Goal: Transaction & Acquisition: Purchase product/service

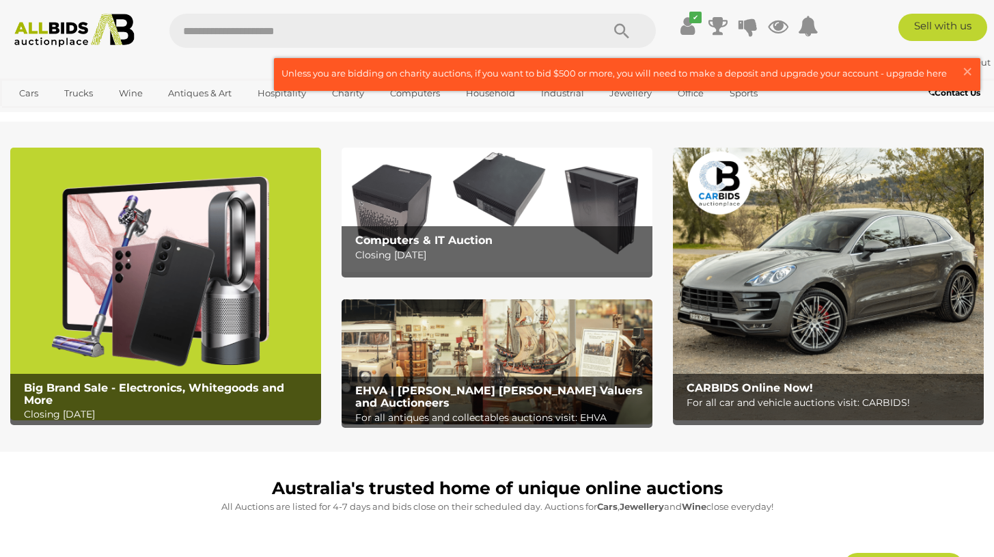
click at [234, 266] on img at bounding box center [165, 284] width 311 height 273
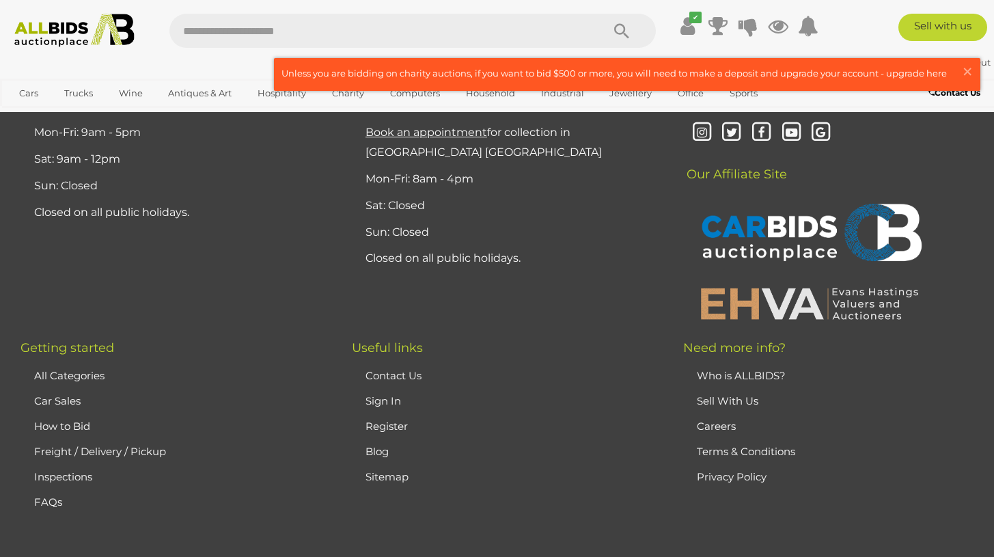
scroll to position [10269, 0]
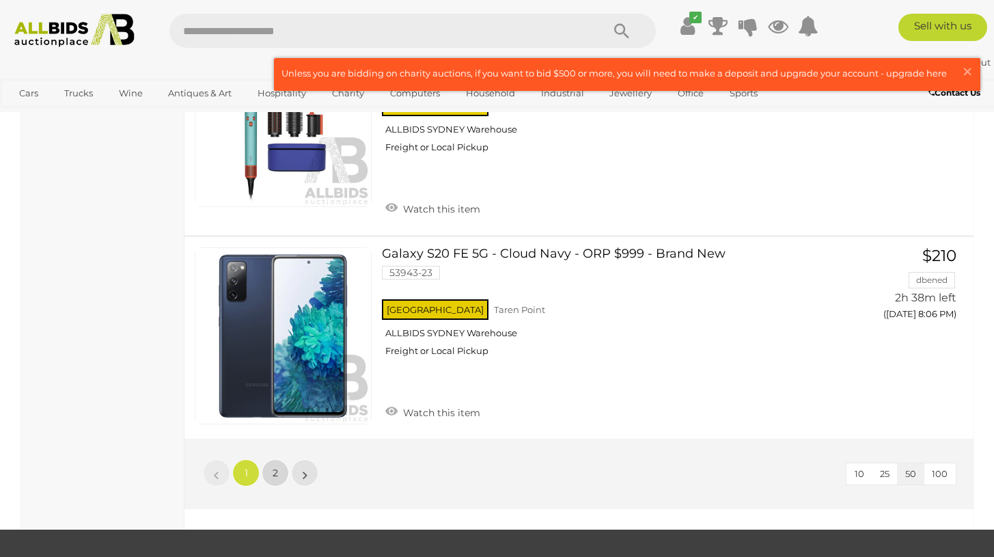
click at [277, 467] on span "2" at bounding box center [275, 473] width 5 height 12
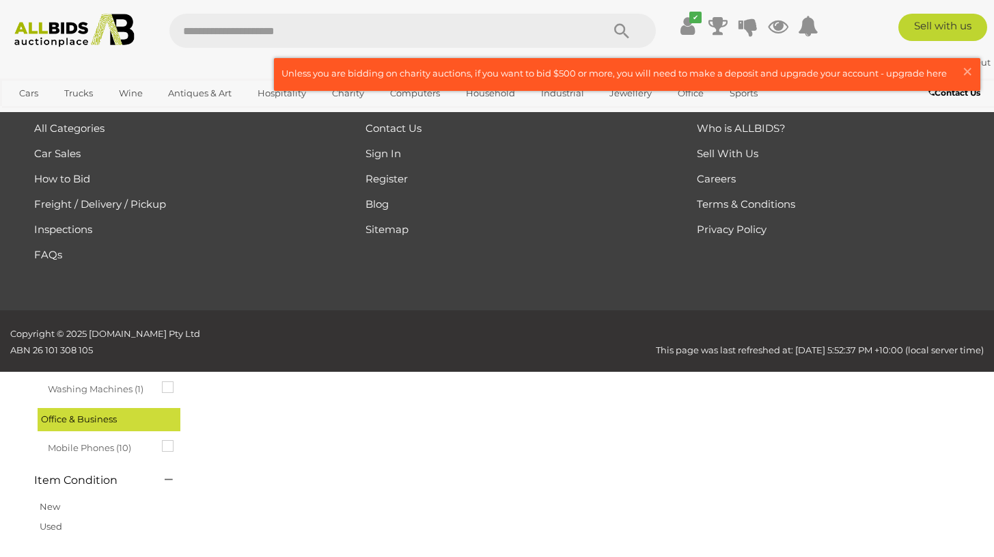
scroll to position [70, 0]
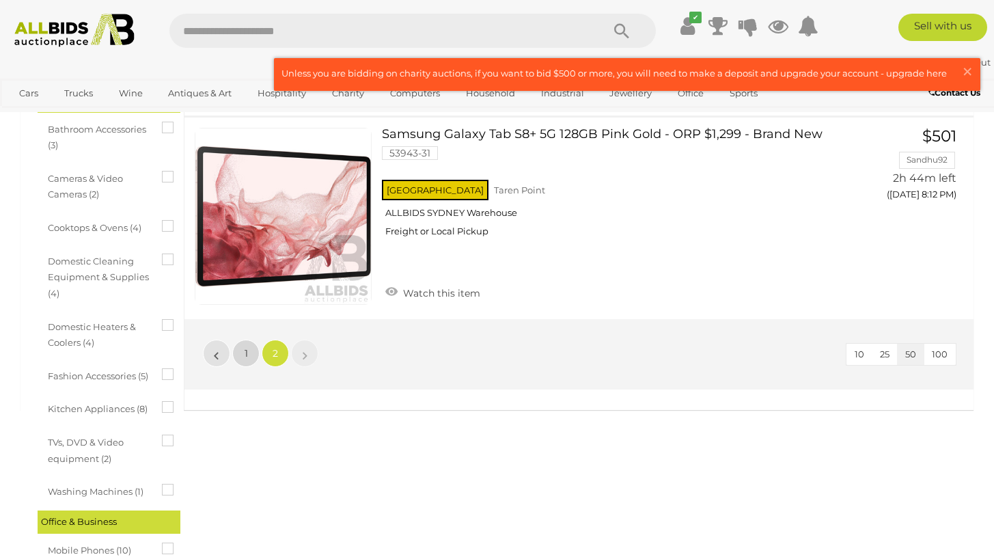
click at [245, 353] on span "1" at bounding box center [246, 353] width 3 height 12
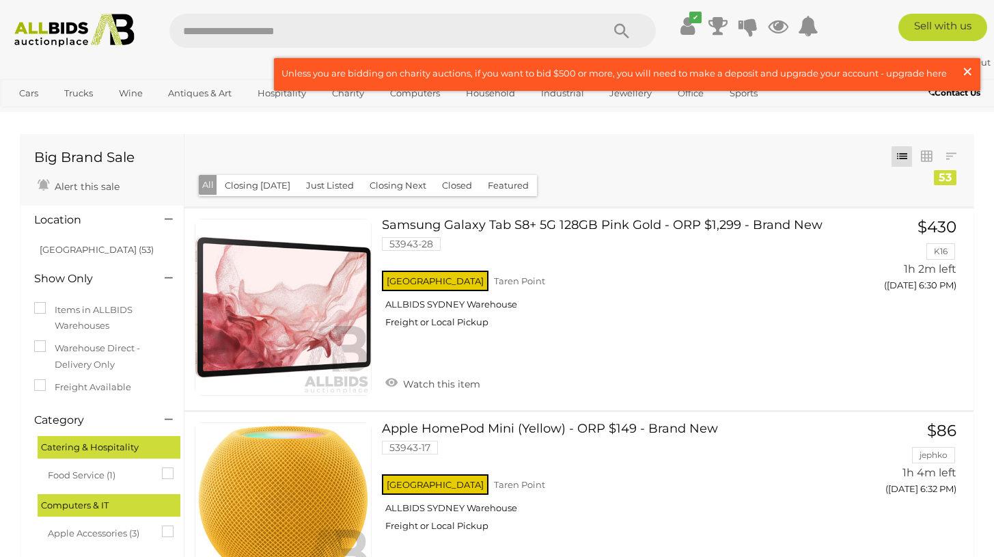
click at [962, 68] on span "×" at bounding box center [967, 71] width 12 height 27
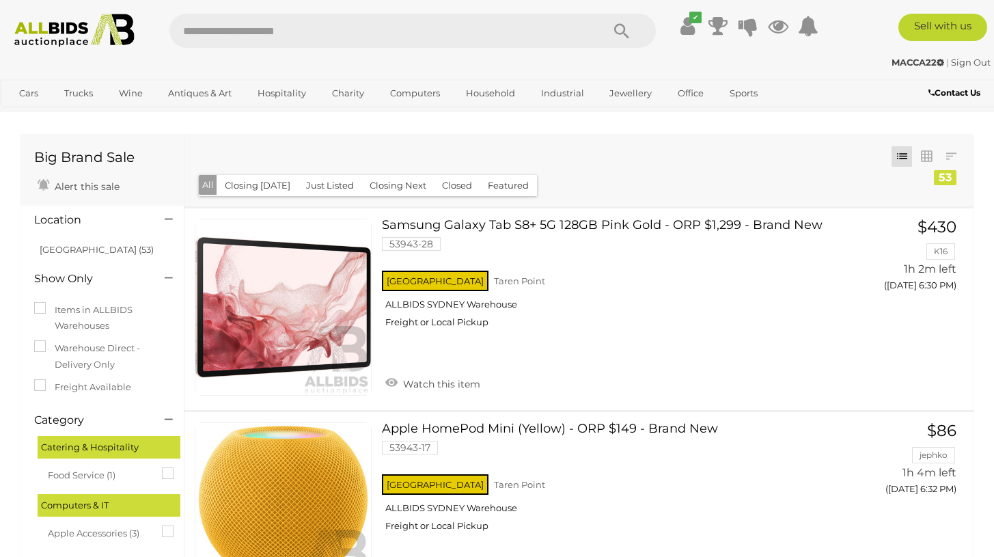
click at [234, 32] on input "text" at bounding box center [378, 31] width 419 height 34
type input "*"
click at [661, 227] on link "Samsung Galaxy Tab S8+ 5G 128GB Pink Gold - ORP $1,299 - Brand New 53943-28 NSW…" at bounding box center [612, 279] width 440 height 120
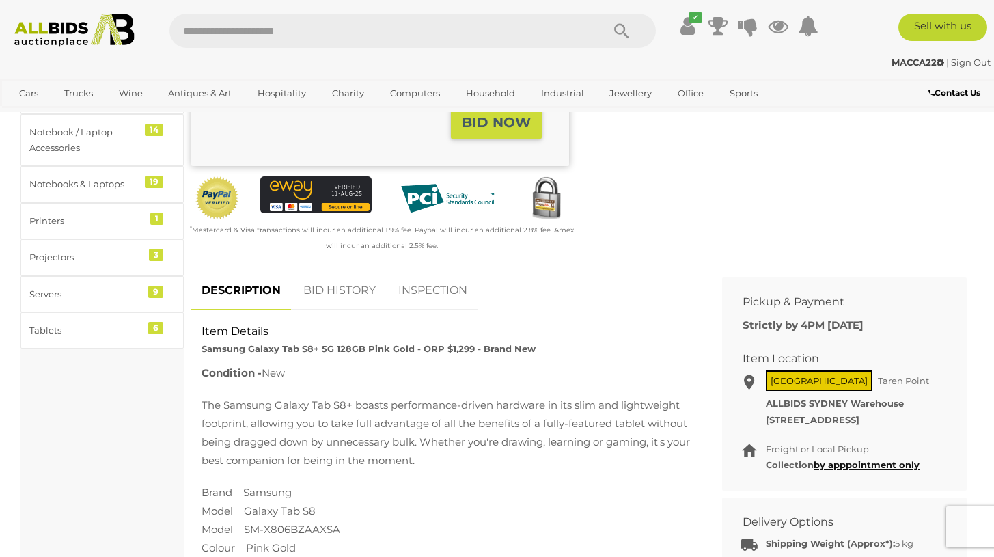
scroll to position [187, 0]
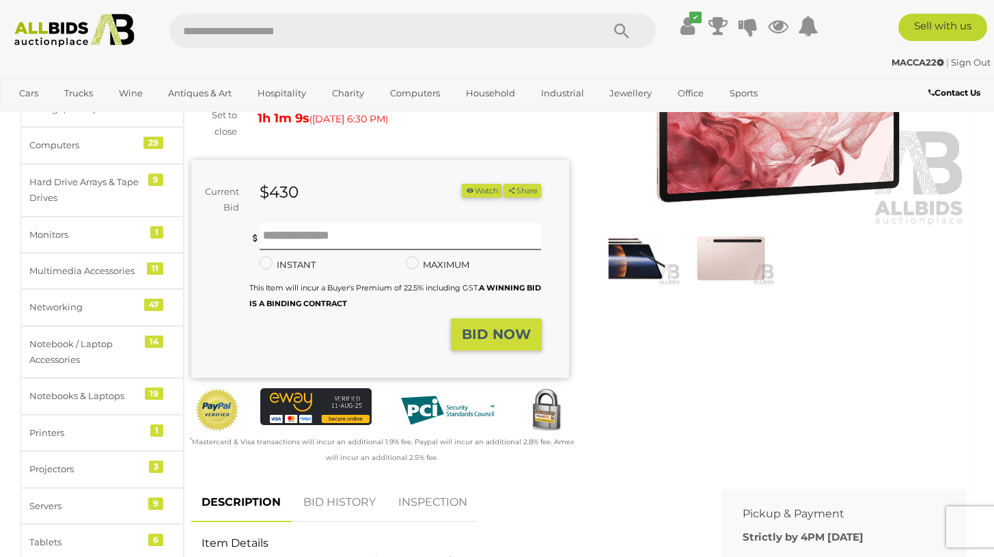
click at [98, 35] on img at bounding box center [75, 30] width 134 height 33
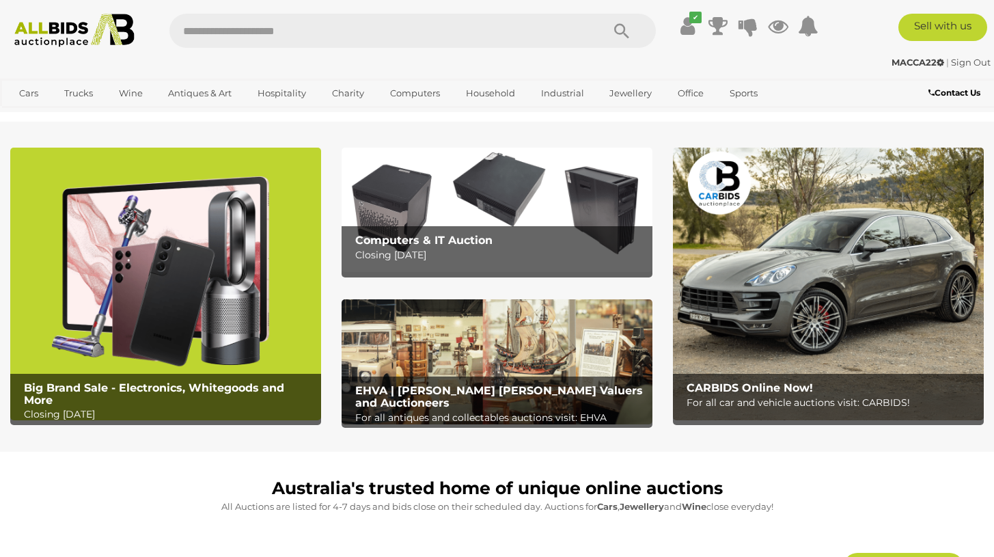
click at [477, 205] on img at bounding box center [497, 210] width 311 height 124
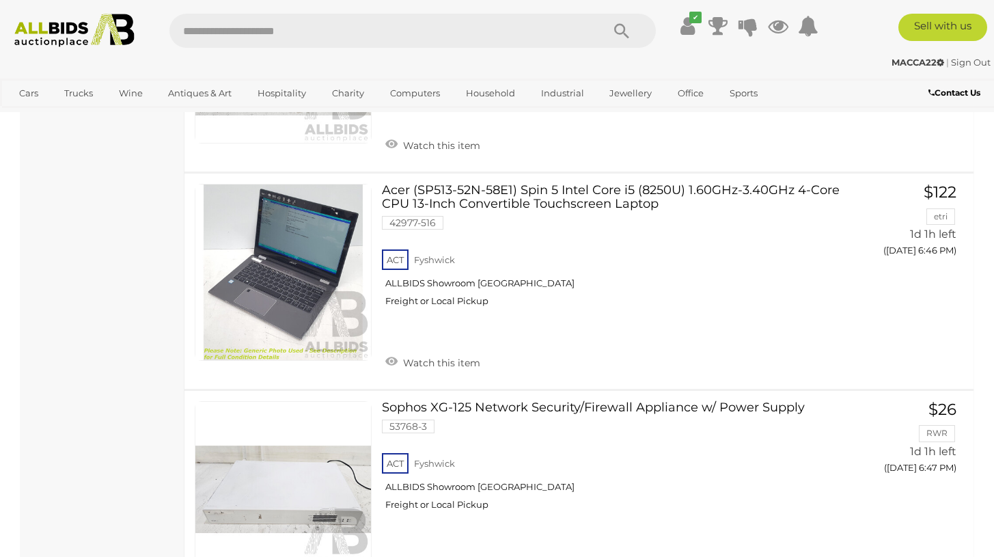
scroll to position [10360, 0]
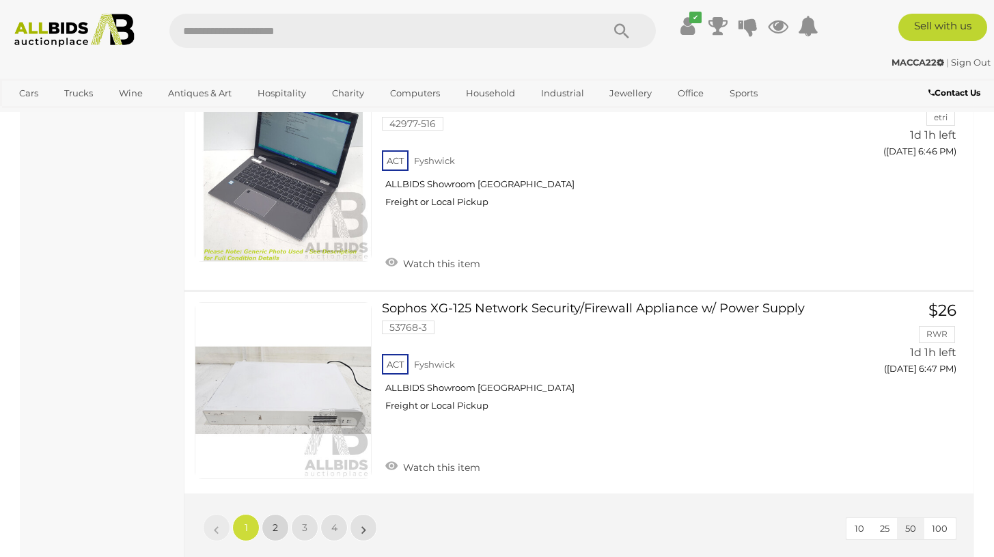
click at [277, 521] on span "2" at bounding box center [275, 527] width 5 height 12
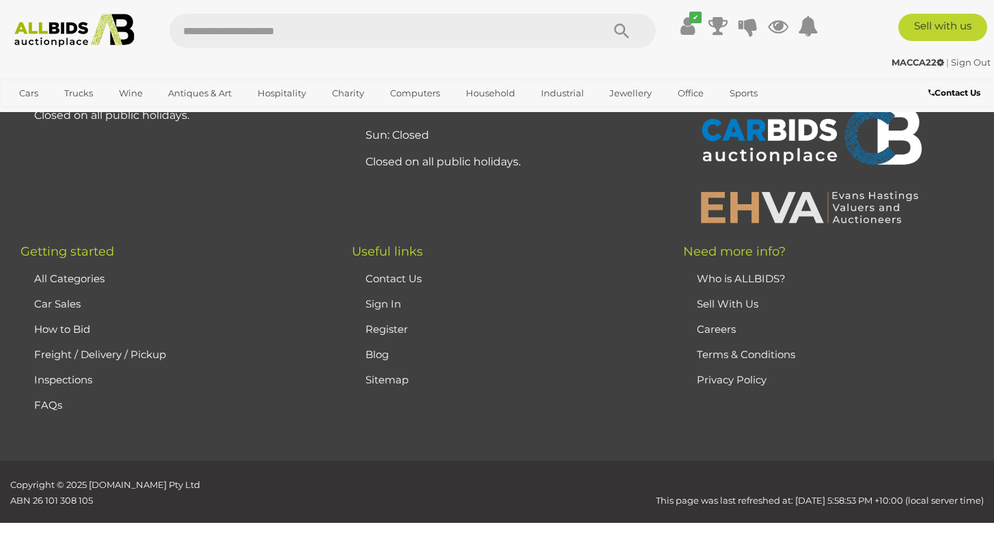
scroll to position [227, 0]
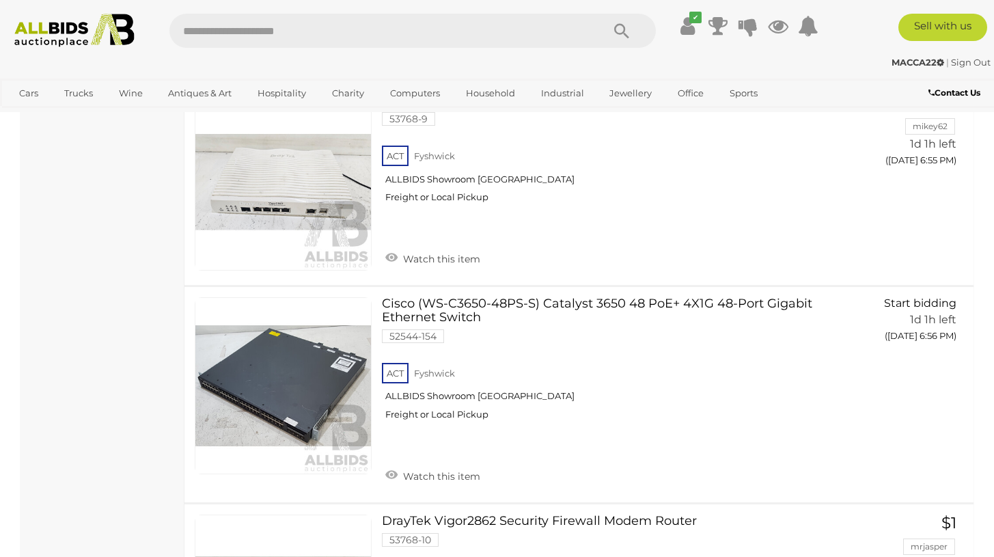
scroll to position [2256, 0]
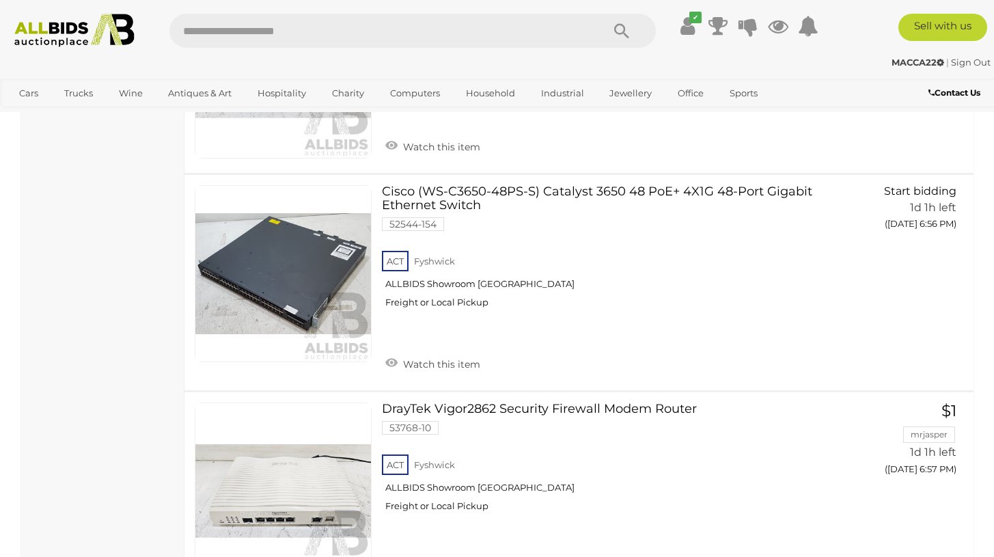
click at [401, 34] on input "text" at bounding box center [378, 31] width 419 height 34
type input "*******"
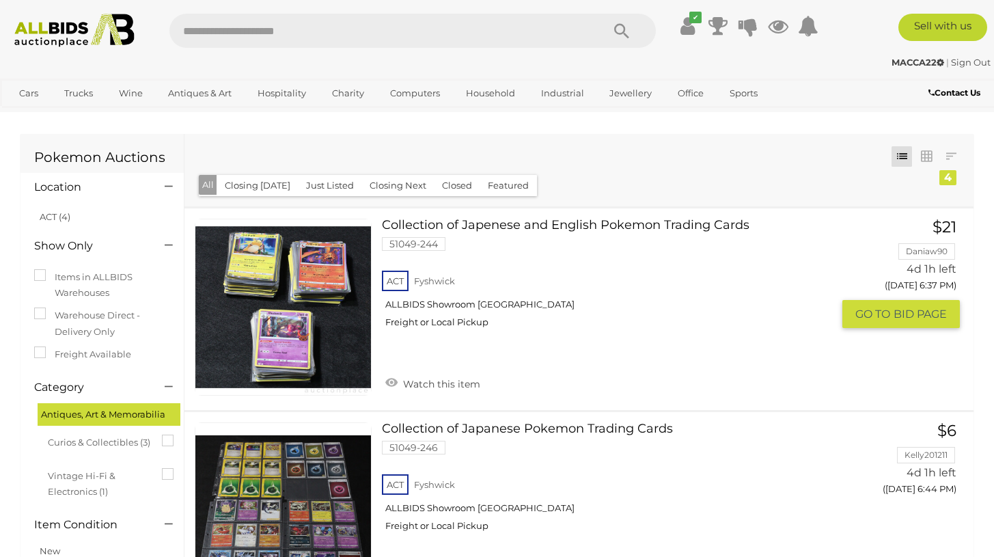
click at [589, 229] on link "Collection of Japenese and English Pokemon Trading Cards 51049-244 ACT Fyshwick" at bounding box center [612, 279] width 440 height 120
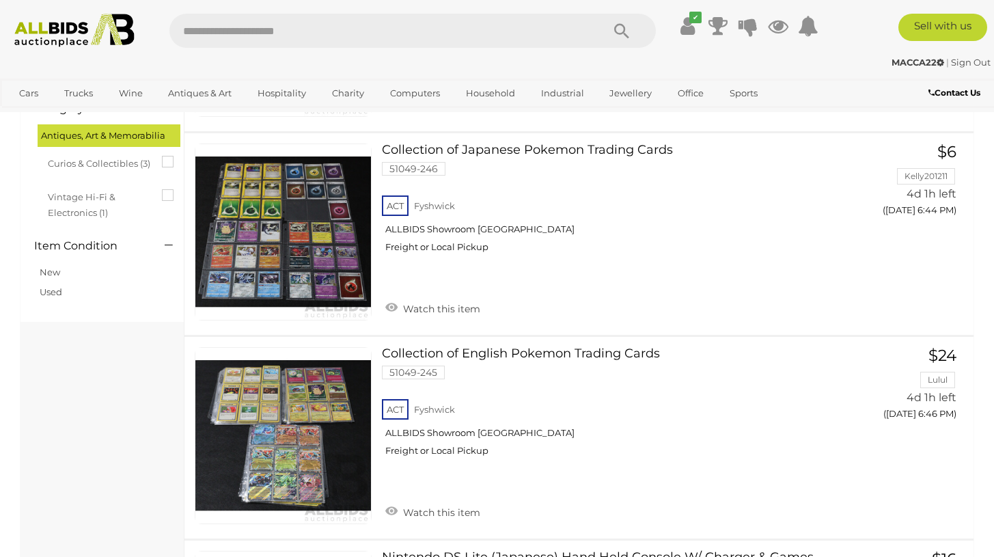
scroll to position [271, 0]
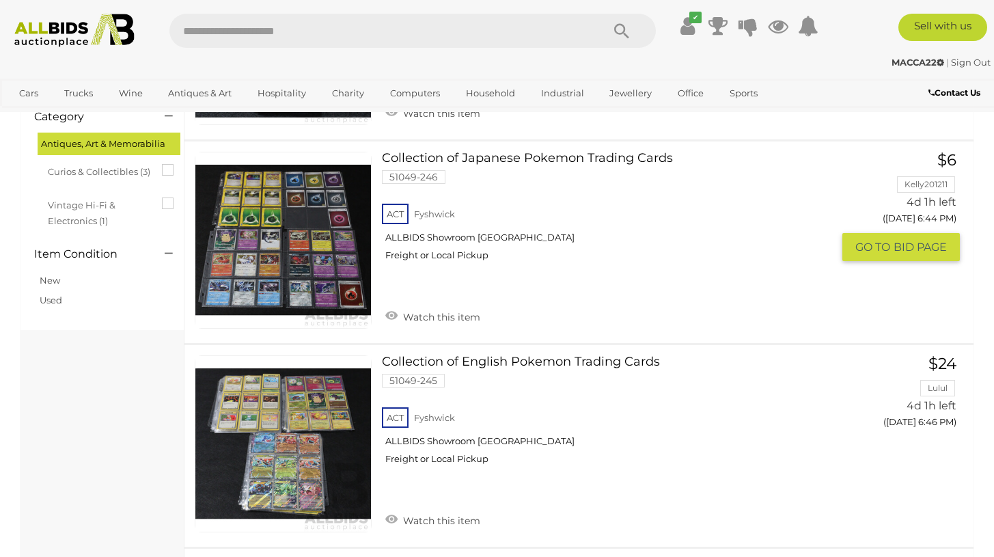
click at [510, 156] on link "Collection of Japanese Pokemon Trading Cards 51049-246 ACT Fyshwick ALLBIDS Sho…" at bounding box center [612, 212] width 440 height 120
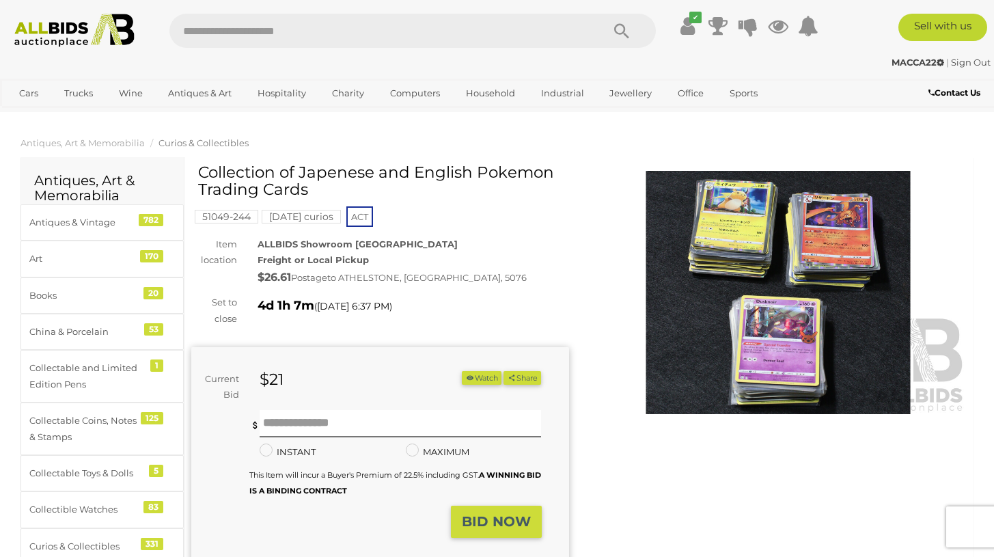
click at [762, 294] on img at bounding box center [779, 292] width 378 height 243
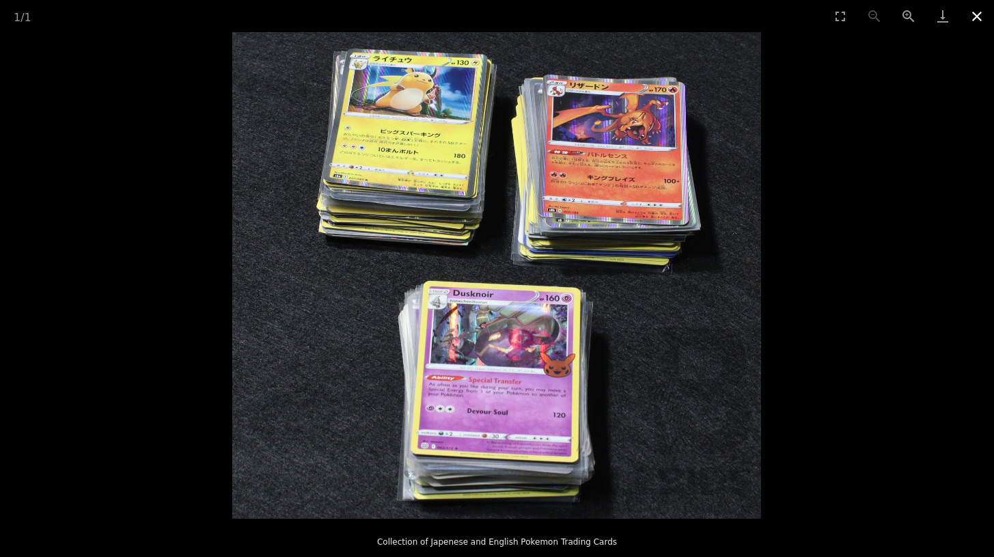
click at [971, 12] on button "Close gallery" at bounding box center [977, 16] width 34 height 32
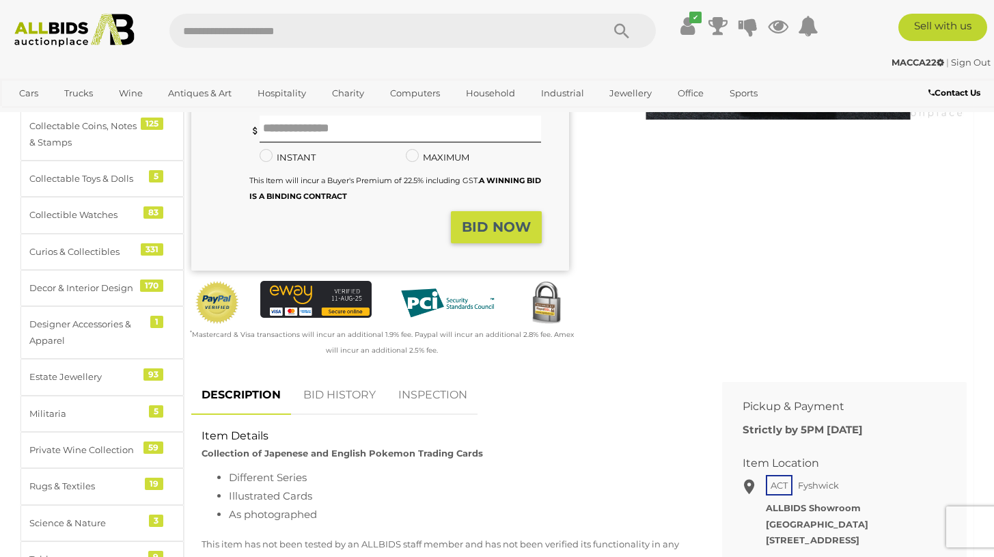
scroll to position [499, 0]
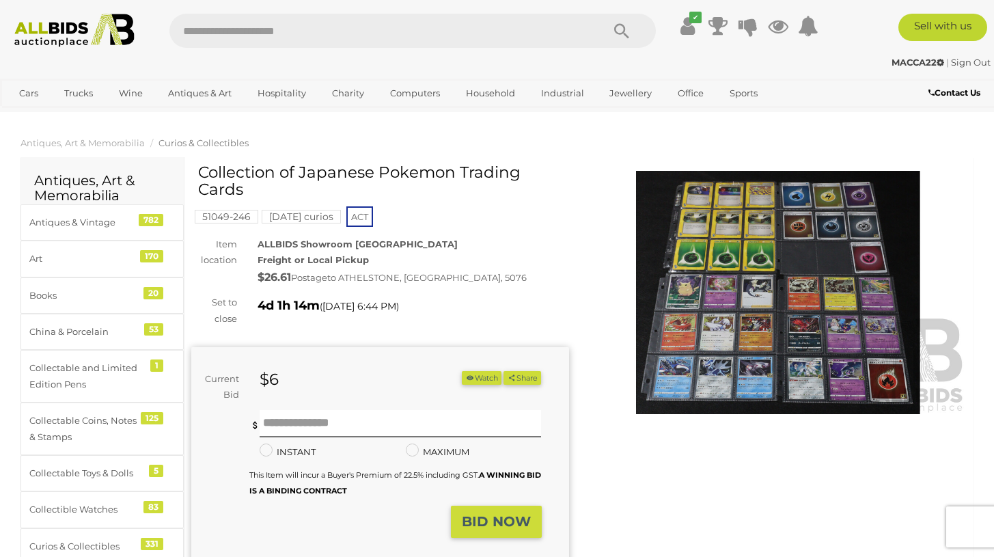
click at [795, 275] on img at bounding box center [779, 292] width 378 height 243
